Goal: Information Seeking & Learning: Check status

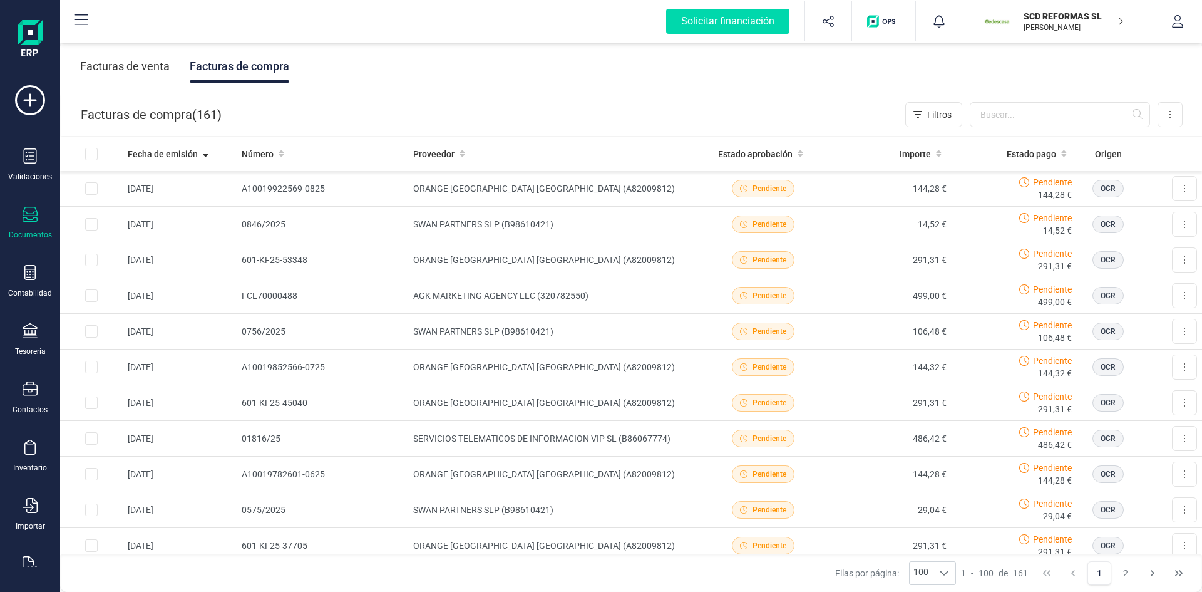
click at [1068, 17] on p "SCD REFORMAS SL" at bounding box center [1074, 16] width 100 height 13
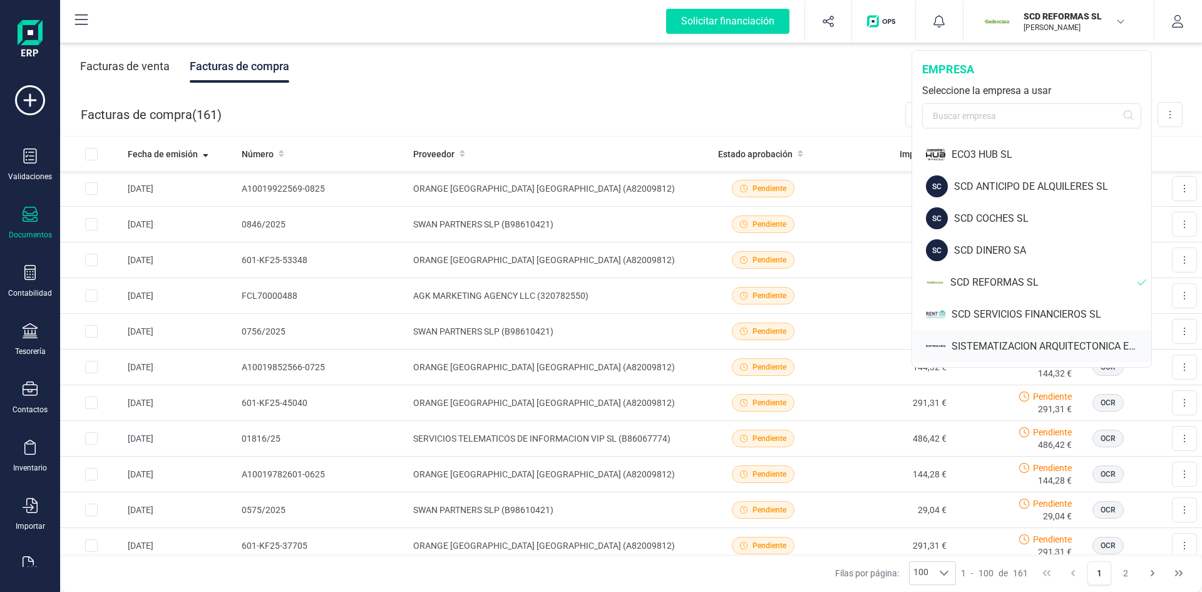
click at [1009, 342] on div "SISTEMATIZACION ARQUITECTONICA EN REFORMAS SL" at bounding box center [1052, 346] width 200 height 15
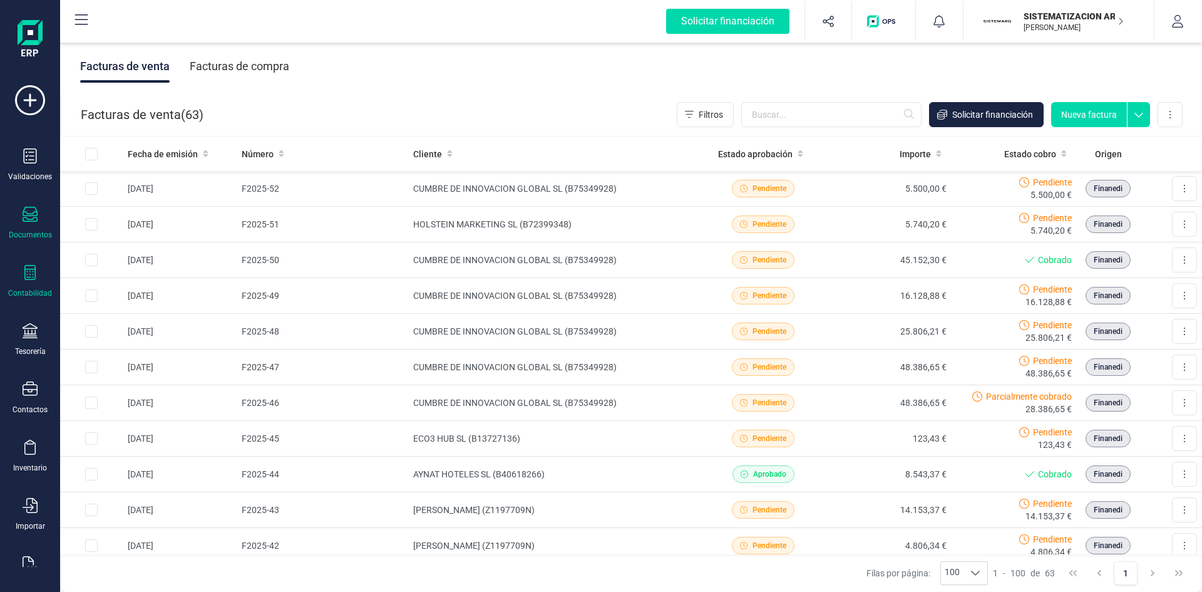
click at [26, 285] on div "Contabilidad" at bounding box center [30, 281] width 50 height 33
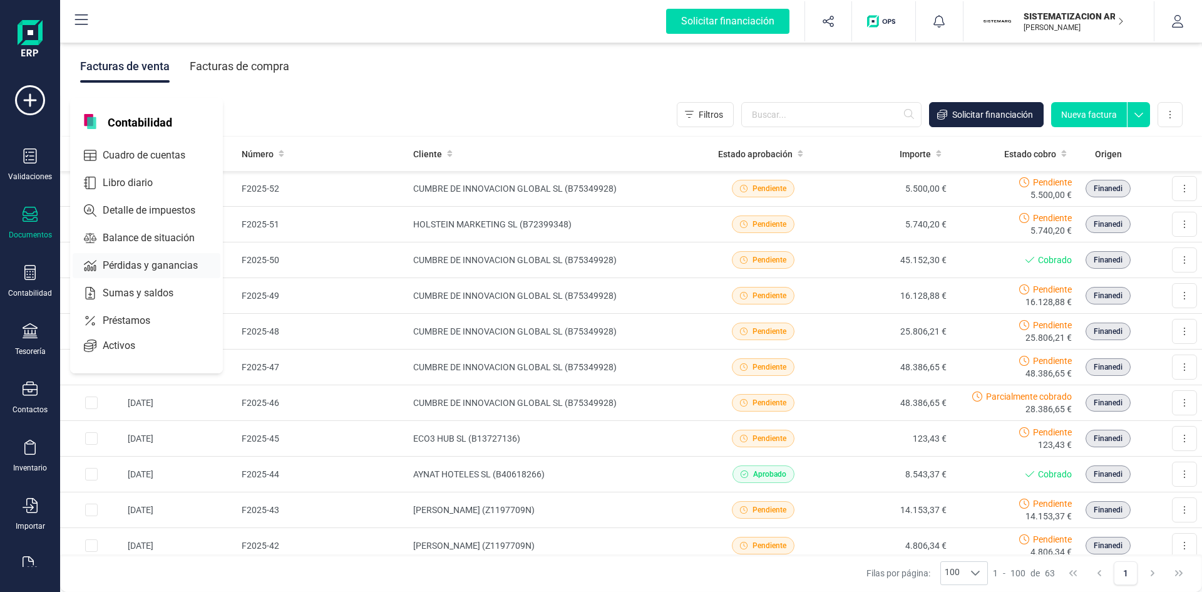
click at [144, 262] on span "Pérdidas y ganancias" at bounding box center [159, 265] width 123 height 15
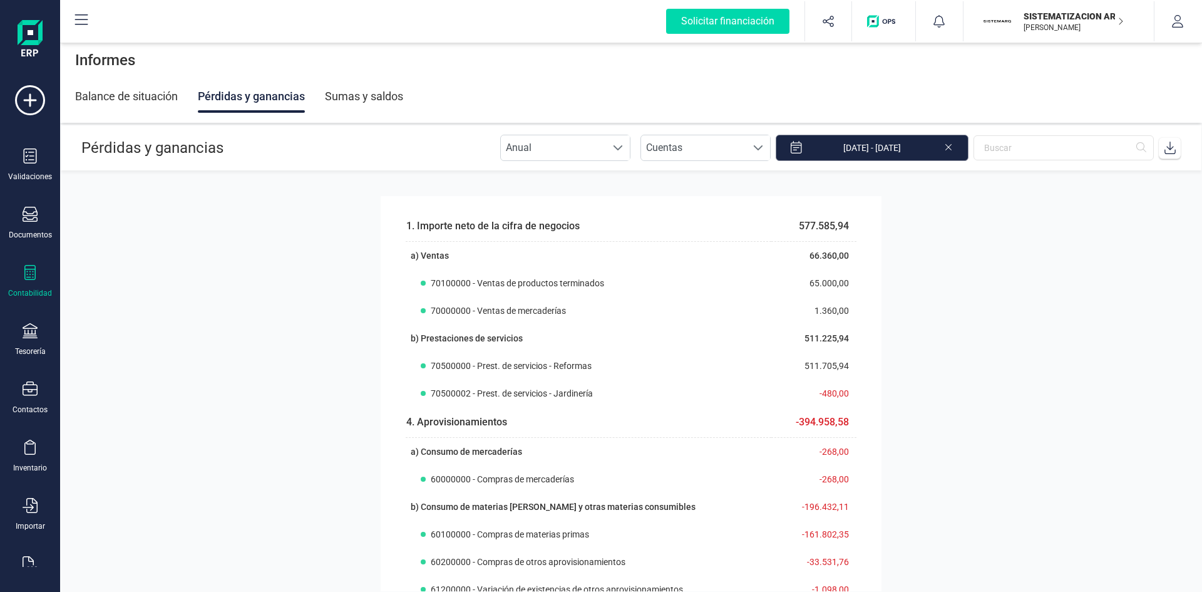
click at [867, 148] on input "[DATE] - [DATE]" at bounding box center [872, 148] width 193 height 26
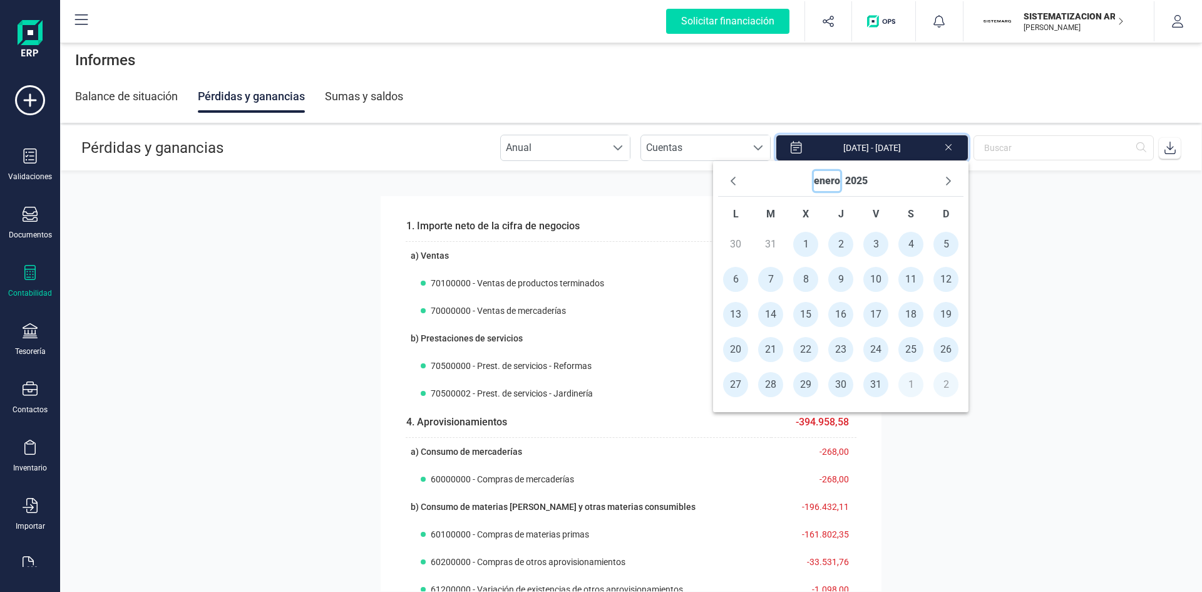
click at [833, 181] on button "enero" at bounding box center [827, 181] width 26 height 20
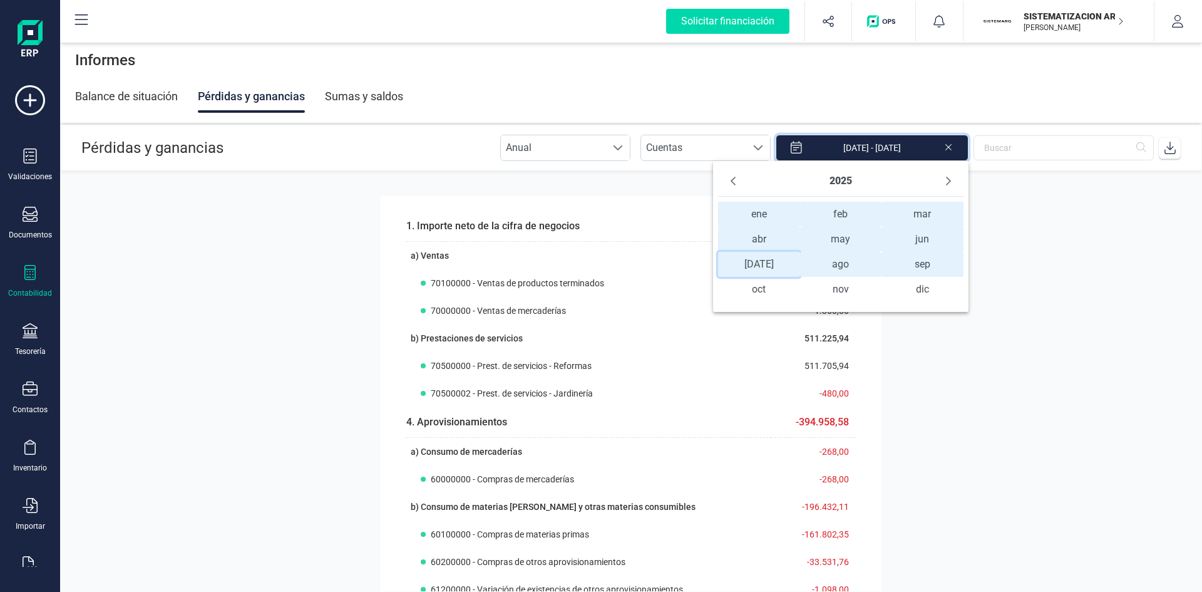
click at [759, 263] on span "[DATE] [DATE]" at bounding box center [759, 264] width 82 height 25
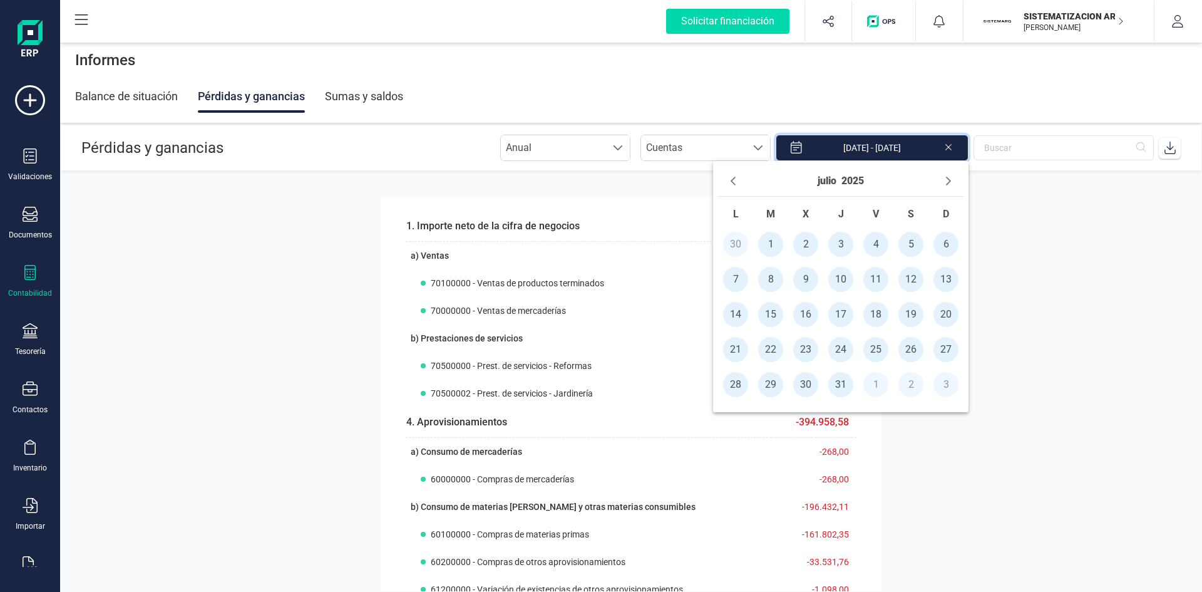
click at [769, 244] on span "1" at bounding box center [770, 244] width 25 height 25
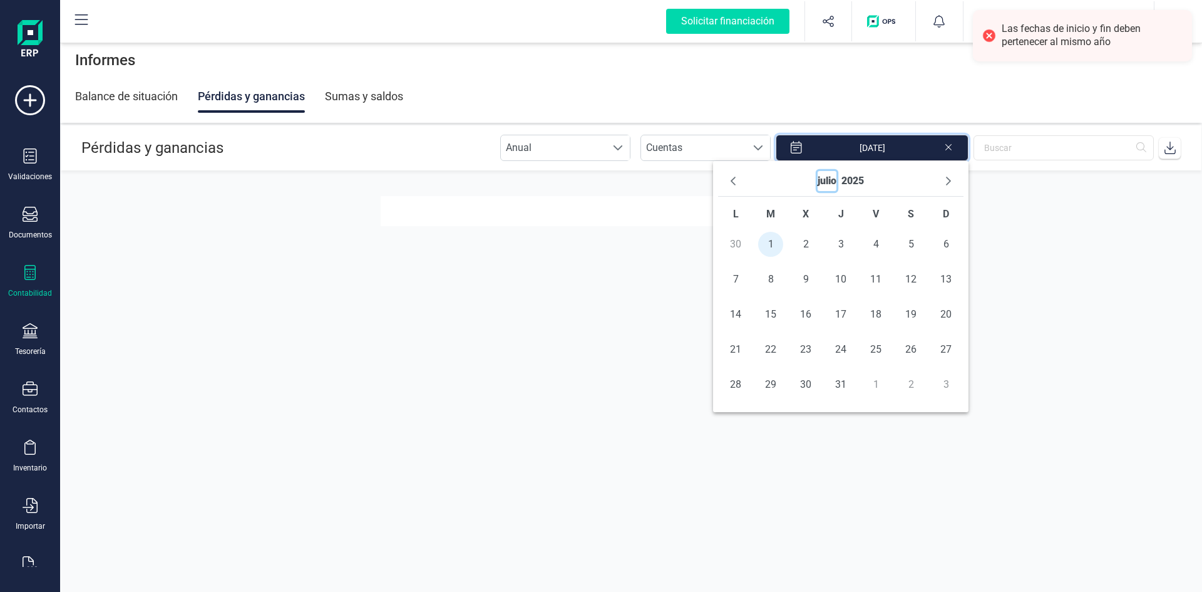
click at [826, 179] on button "julio" at bounding box center [827, 181] width 19 height 20
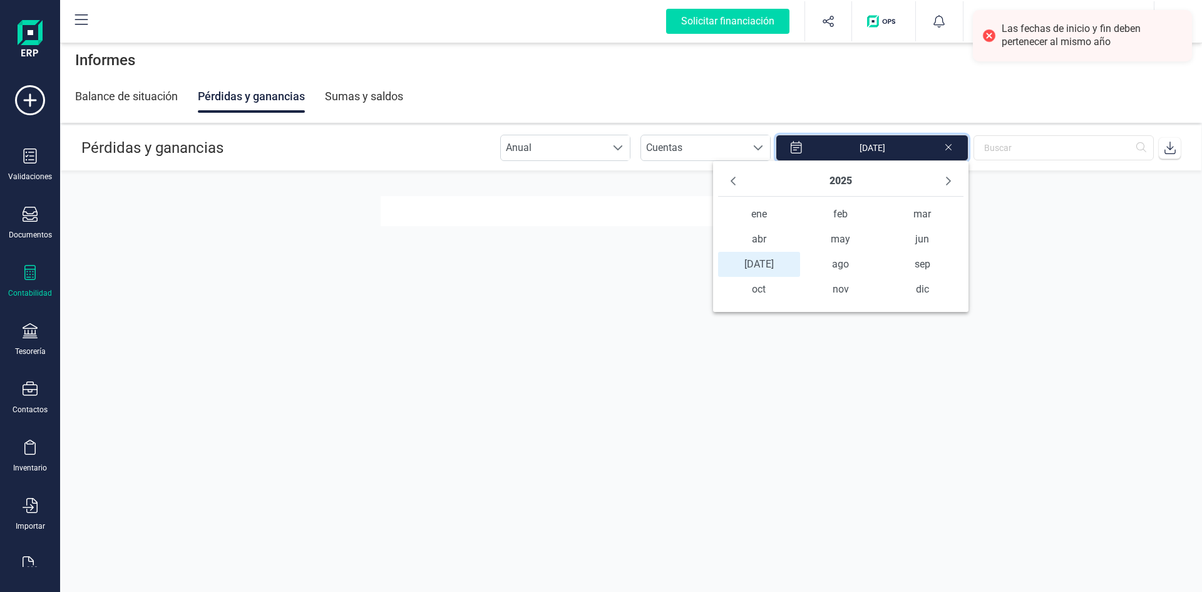
click at [762, 265] on span "[DATE] [DATE]" at bounding box center [759, 264] width 82 height 25
click at [839, 379] on span "31" at bounding box center [840, 384] width 25 height 25
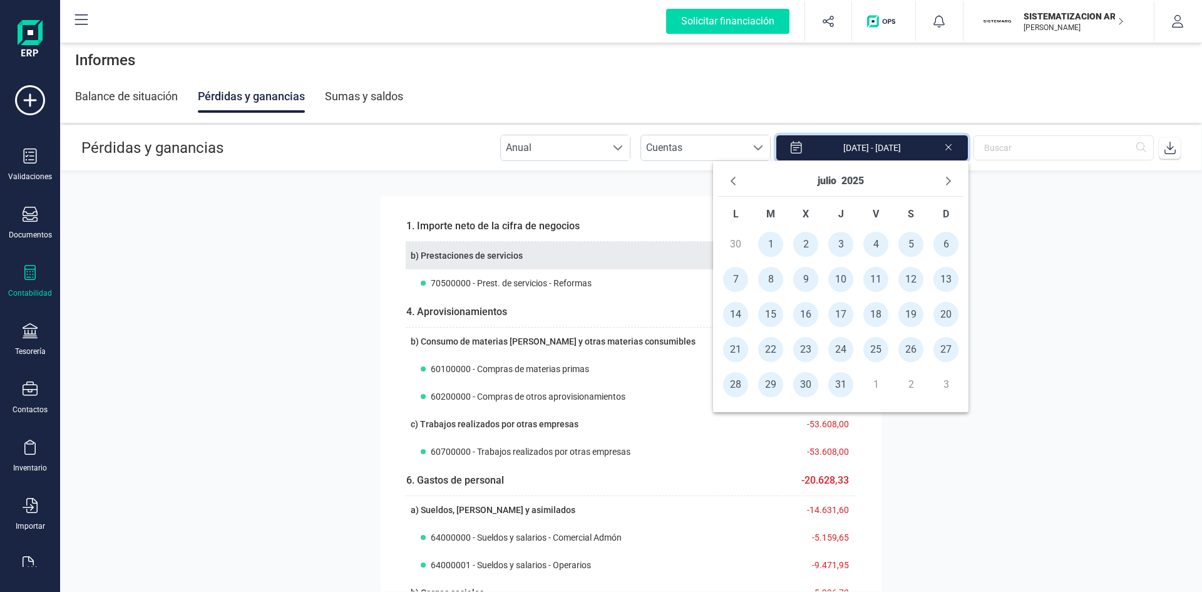
click at [660, 247] on th "b) Prestaciones de servicios" at bounding box center [591, 256] width 371 height 28
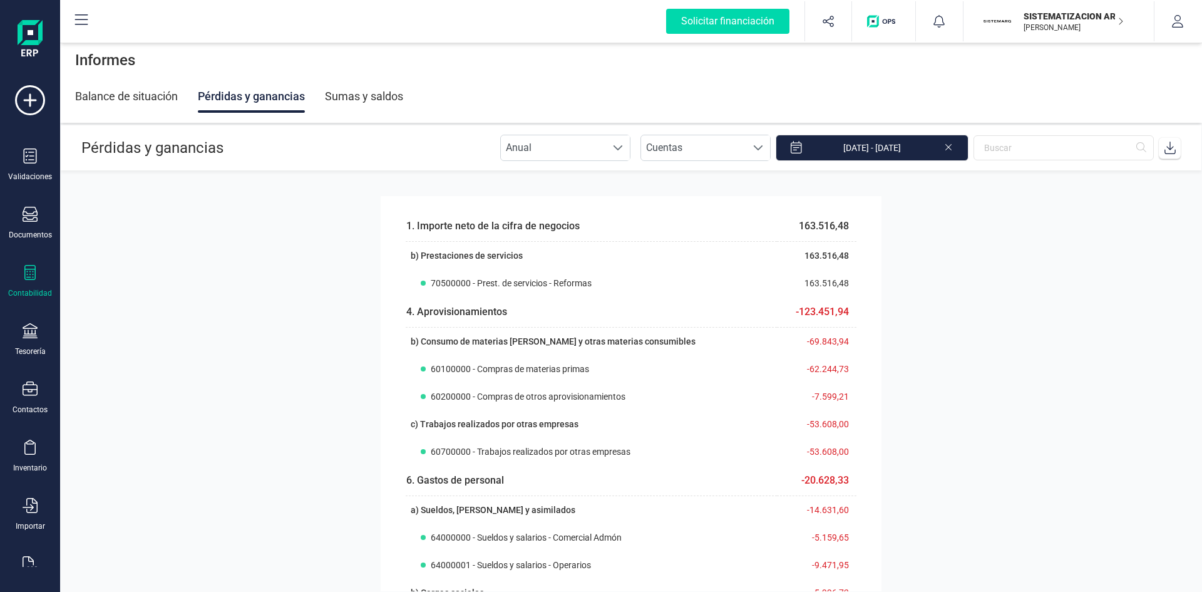
click at [1054, 469] on section "1. Importe neto de [PERSON_NAME] de negocios 163.516,48 b) Prestaciones de serv…" at bounding box center [631, 381] width 1142 height 420
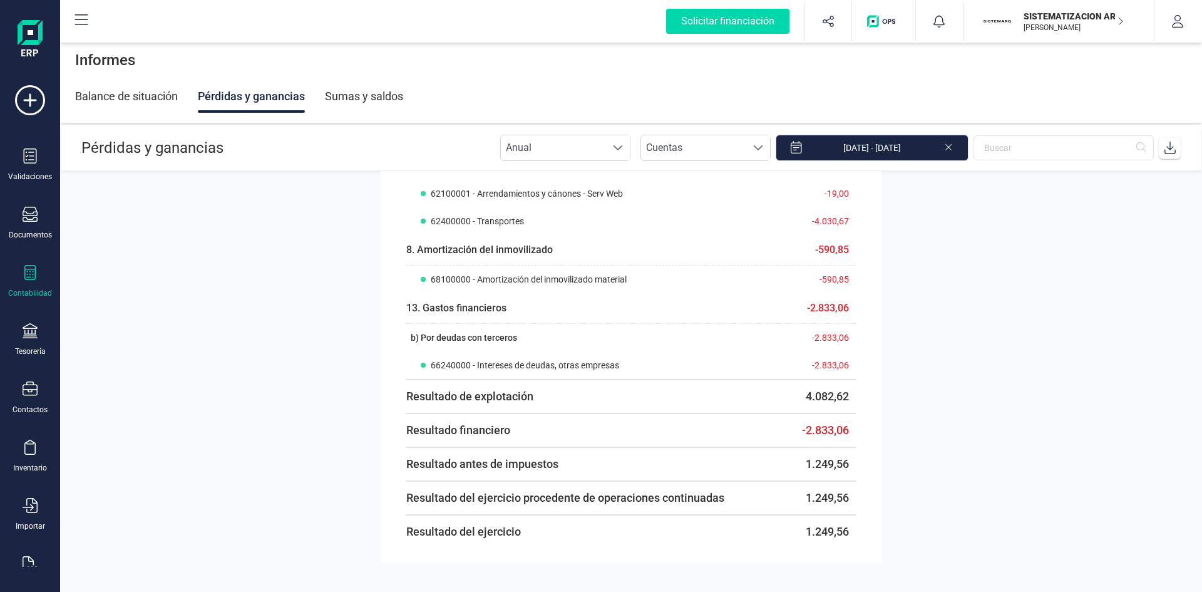
scroll to position [872, 0]
click at [882, 152] on input "[DATE] - [DATE]" at bounding box center [872, 148] width 193 height 26
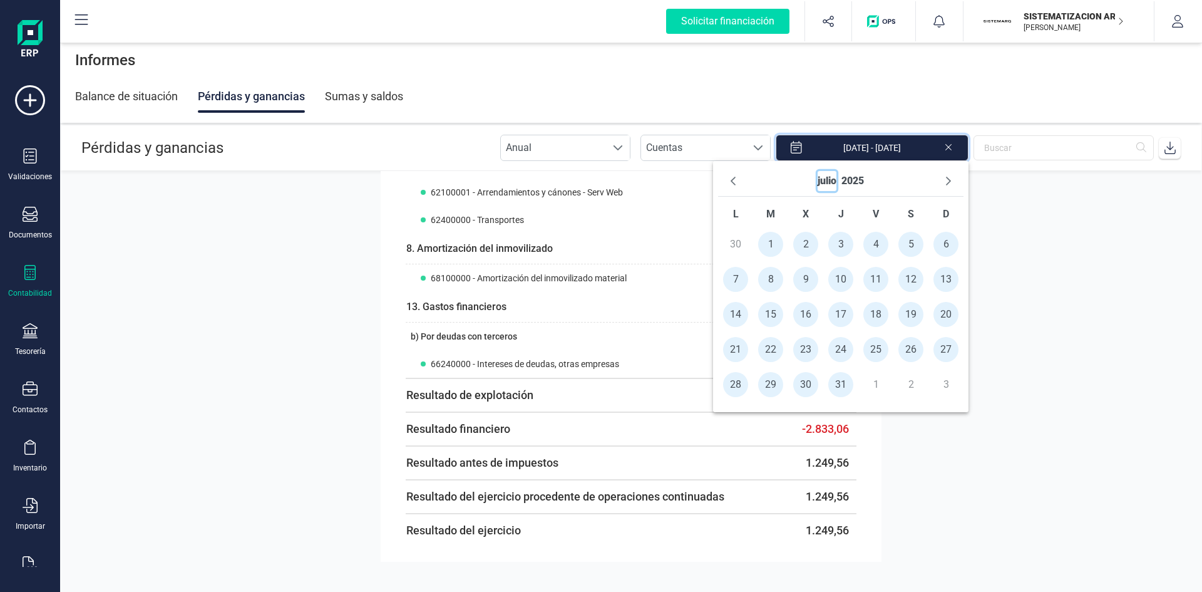
click at [832, 178] on button "julio" at bounding box center [827, 181] width 19 height 20
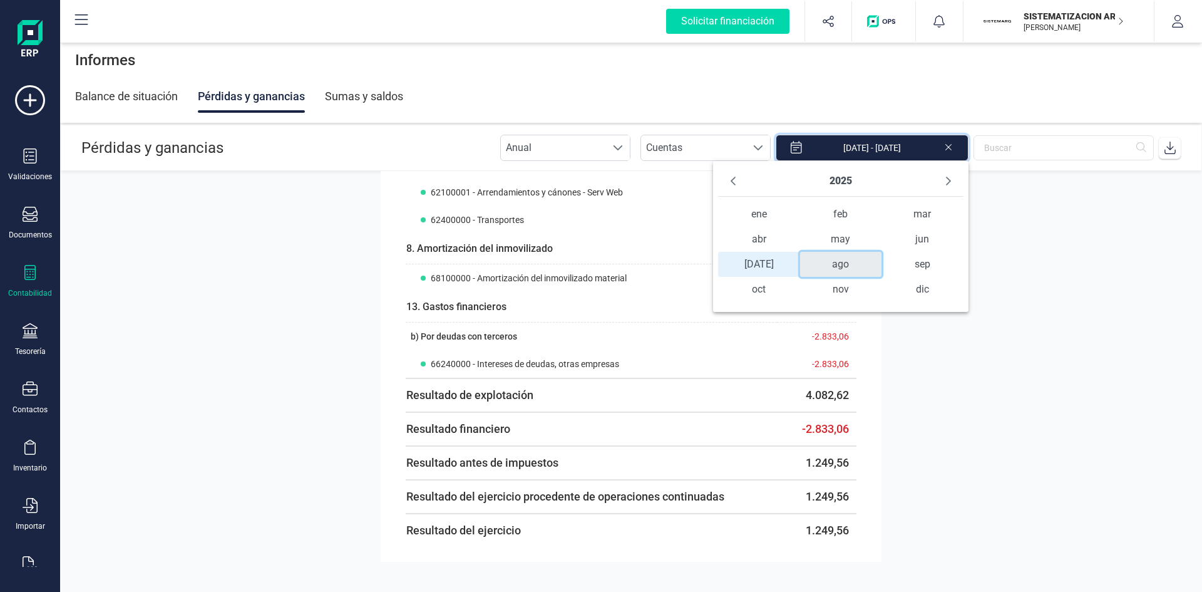
click at [829, 259] on span "ago" at bounding box center [841, 264] width 82 height 25
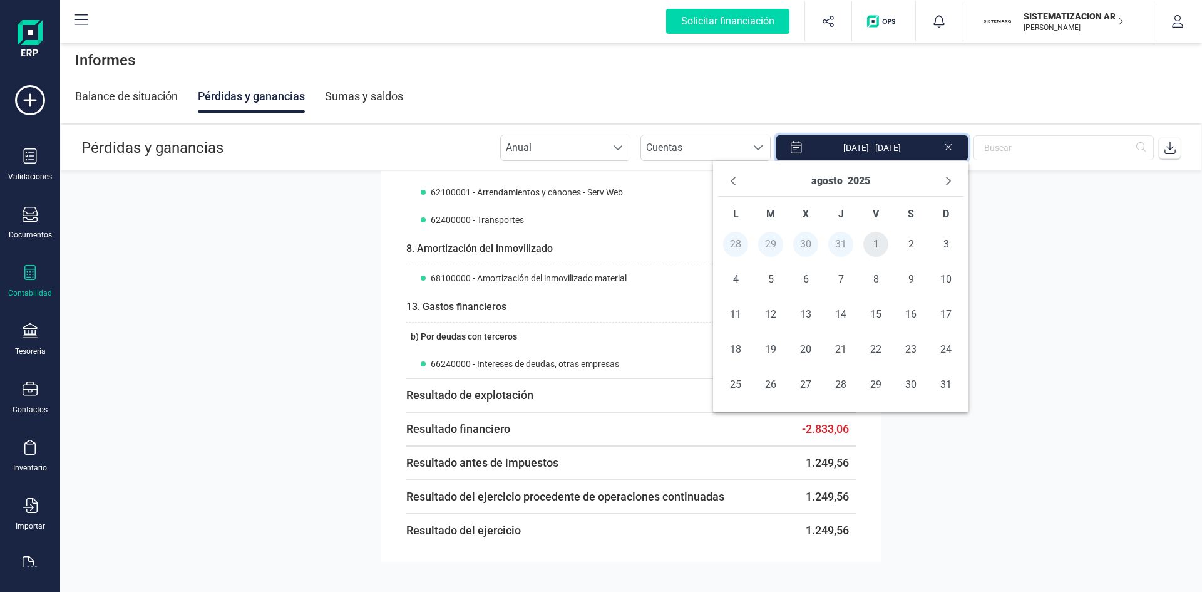
click at [869, 241] on span "1" at bounding box center [875, 244] width 25 height 25
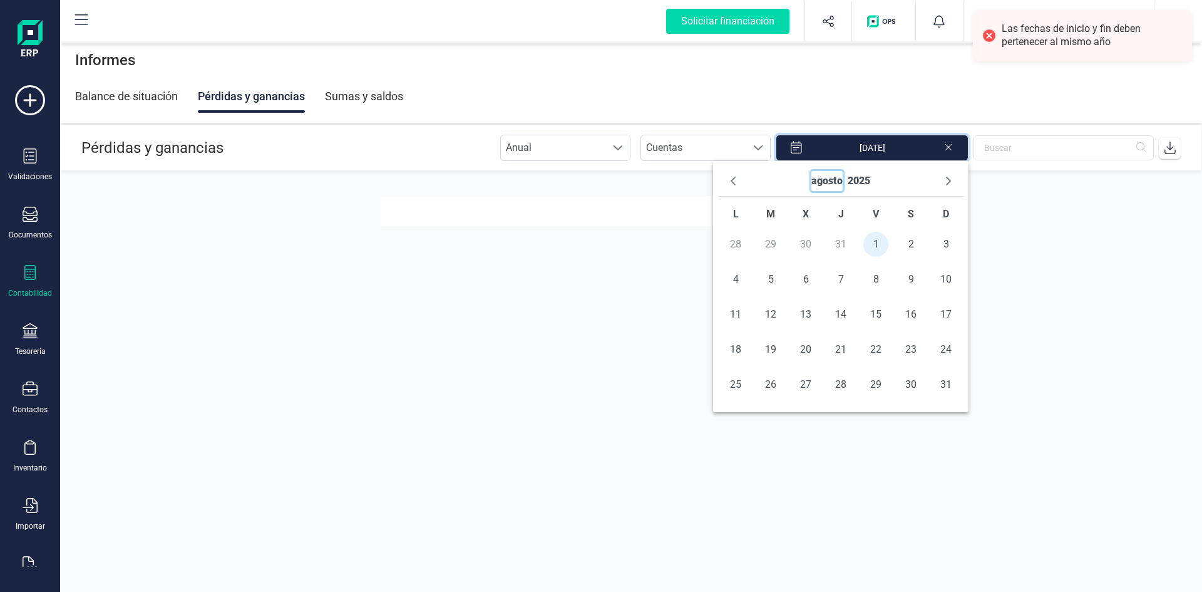
click at [825, 183] on button "agosto" at bounding box center [826, 181] width 31 height 20
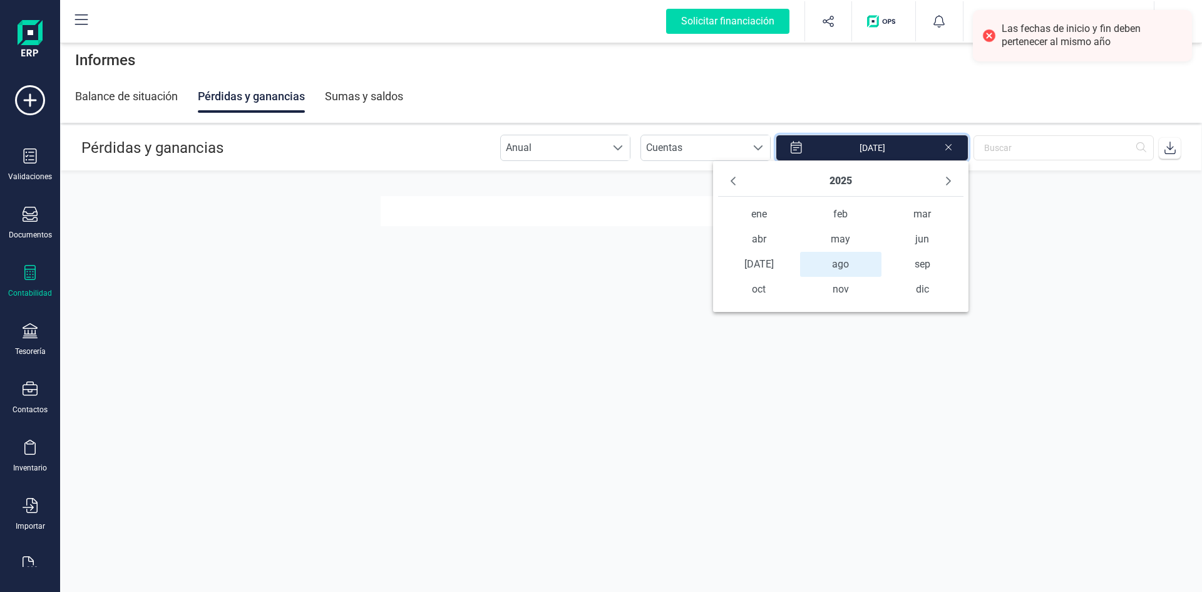
click at [837, 266] on span "ago ago" at bounding box center [841, 264] width 82 height 25
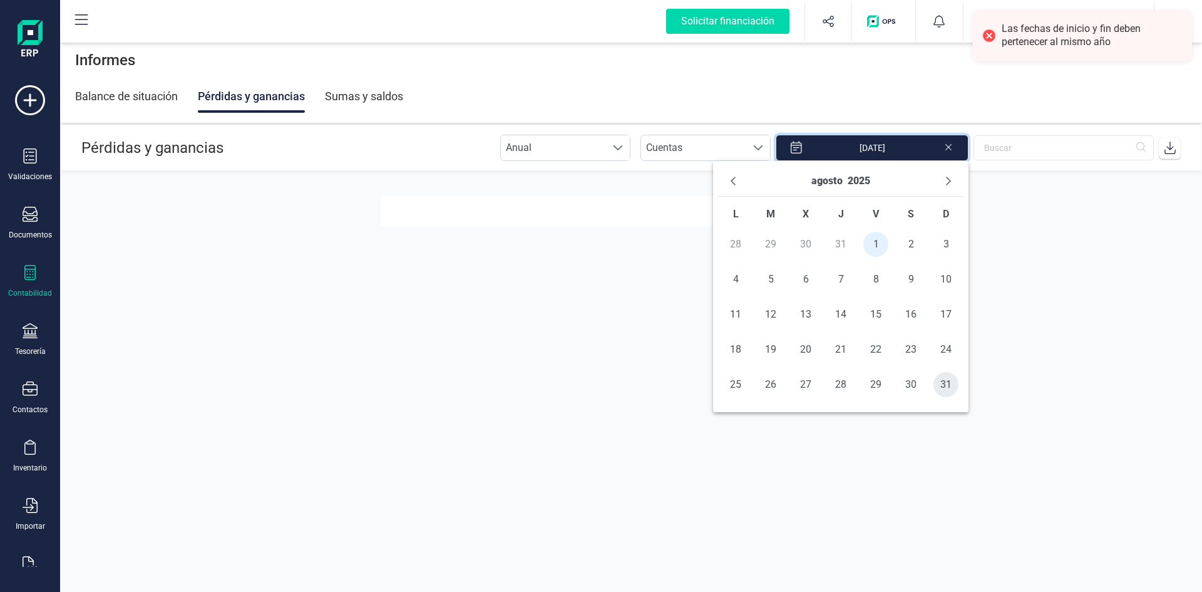
click at [947, 386] on span "31" at bounding box center [946, 384] width 25 height 25
type input "[DATE] - [DATE]"
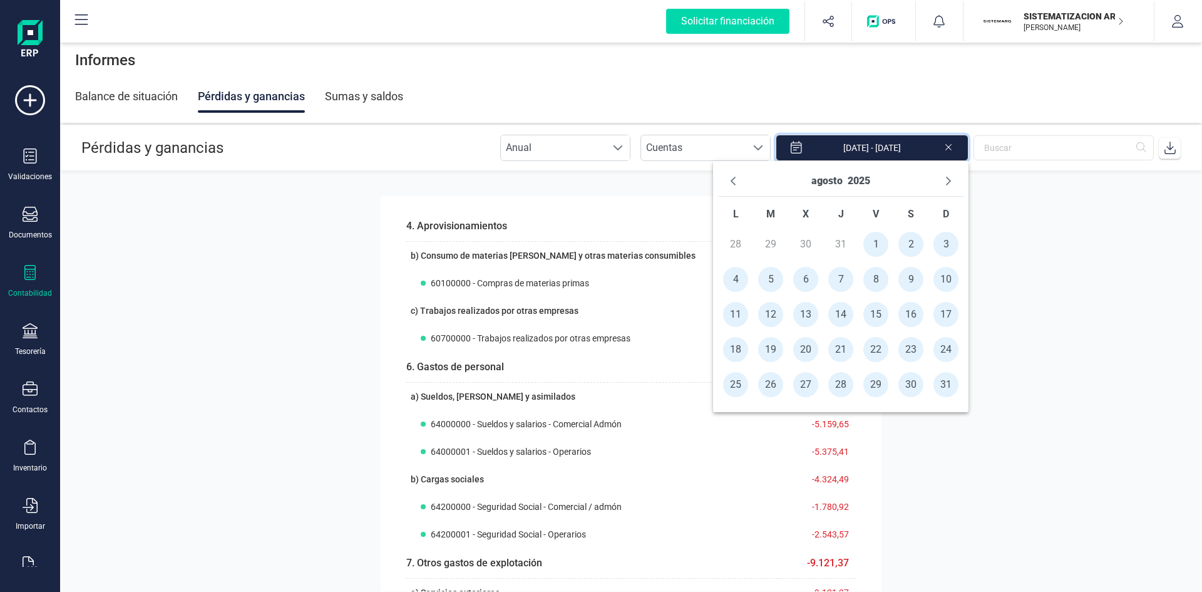
click at [1167, 145] on icon at bounding box center [1170, 147] width 13 height 13
